Goal: Entertainment & Leisure: Consume media (video, audio)

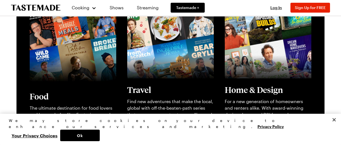
scroll to position [119, 0]
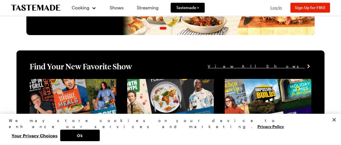
click at [279, 9] on span "Log In" at bounding box center [276, 7] width 12 height 5
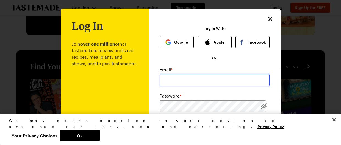
click at [185, 79] on input "email" at bounding box center [215, 80] width 110 height 12
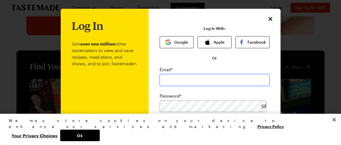
type input "[EMAIL_ADDRESS][DOMAIN_NAME]"
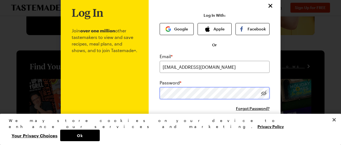
scroll to position [59, 0]
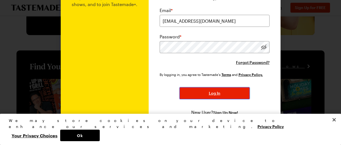
click at [223, 92] on button "Log In" at bounding box center [214, 93] width 70 height 12
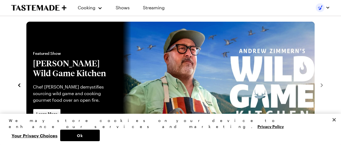
scroll to position [0, 0]
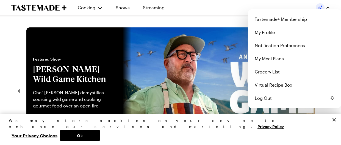
click at [119, 8] on div "Cooking Shows Streaming Tastemade+ Membership My Profile Notification Preferenc…" at bounding box center [170, 7] width 341 height 15
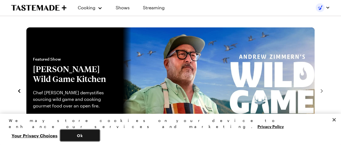
drag, startPoint x: 262, startPoint y: 134, endPoint x: 208, endPoint y: 99, distance: 64.0
click at [126, 8] on link "Shows" at bounding box center [122, 7] width 25 height 15
click at [124, 7] on link "Shows" at bounding box center [122, 7] width 25 height 15
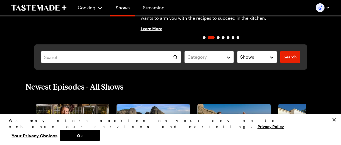
scroll to position [81, 0]
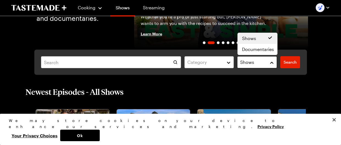
click at [275, 61] on button "Shows" at bounding box center [257, 62] width 40 height 12
click at [231, 62] on div "Category Shows Search Search" at bounding box center [170, 62] width 272 height 25
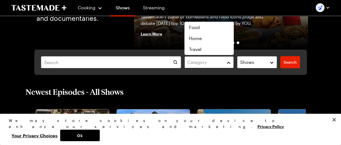
click at [229, 63] on button "Category" at bounding box center [208, 62] width 49 height 12
click at [146, 60] on div "Category Shows Search Search" at bounding box center [170, 62] width 272 height 25
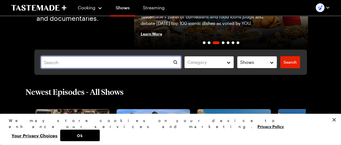
click at [135, 63] on input "text" at bounding box center [111, 62] width 140 height 12
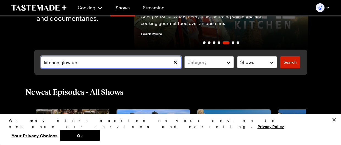
type input "kitchen glow up"
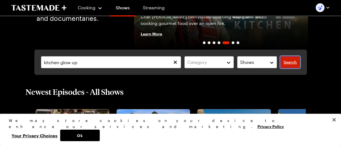
click at [287, 62] on span "Search" at bounding box center [289, 62] width 13 height 5
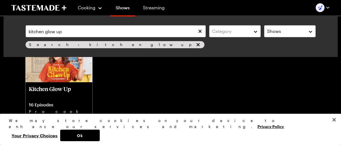
scroll to position [59, 0]
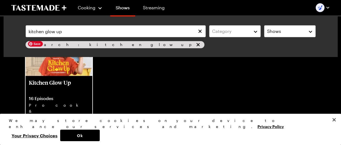
click at [72, 69] on img at bounding box center [59, 57] width 67 height 38
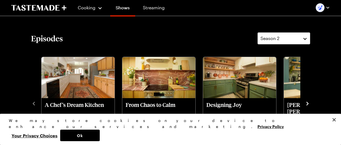
scroll to position [138, 0]
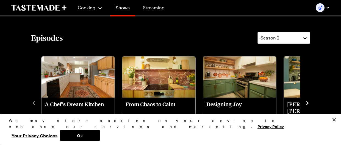
click at [307, 101] on icon "navigate to next item" at bounding box center [307, 103] width 2 height 4
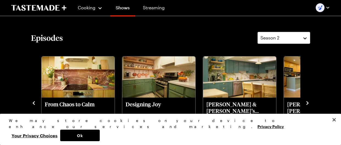
click at [307, 101] on icon "navigate to next item" at bounding box center [307, 103] width 2 height 4
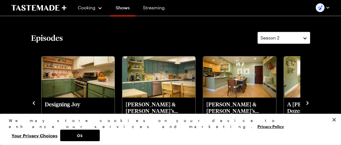
click at [307, 101] on icon "navigate to next item" at bounding box center [307, 103] width 2 height 4
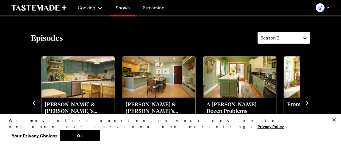
click at [307, 101] on icon "navigate to next item" at bounding box center [307, 103] width 2 height 4
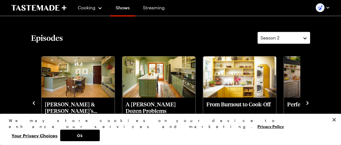
click at [307, 102] on icon "navigate to next item" at bounding box center [307, 103] width 2 height 4
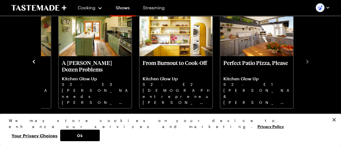
scroll to position [178, 0]
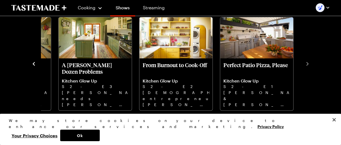
click at [35, 63] on icon "navigate to previous item" at bounding box center [33, 63] width 5 height 5
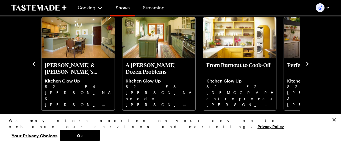
click at [35, 63] on icon "navigate to previous item" at bounding box center [33, 63] width 5 height 5
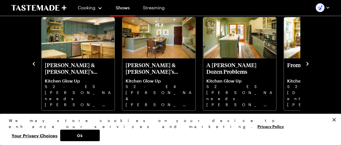
click at [36, 63] on div "A Chef’s Dream Kitchen Kitchen Glow Up S2 - E8 Culinary event producer [PERSON_…" at bounding box center [170, 64] width 279 height 96
click at [36, 65] on icon "navigate to previous item" at bounding box center [33, 63] width 5 height 5
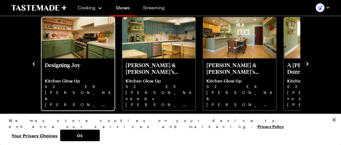
click at [69, 64] on p "Designing Joy" at bounding box center [78, 68] width 66 height 13
